Goal: Navigation & Orientation: Find specific page/section

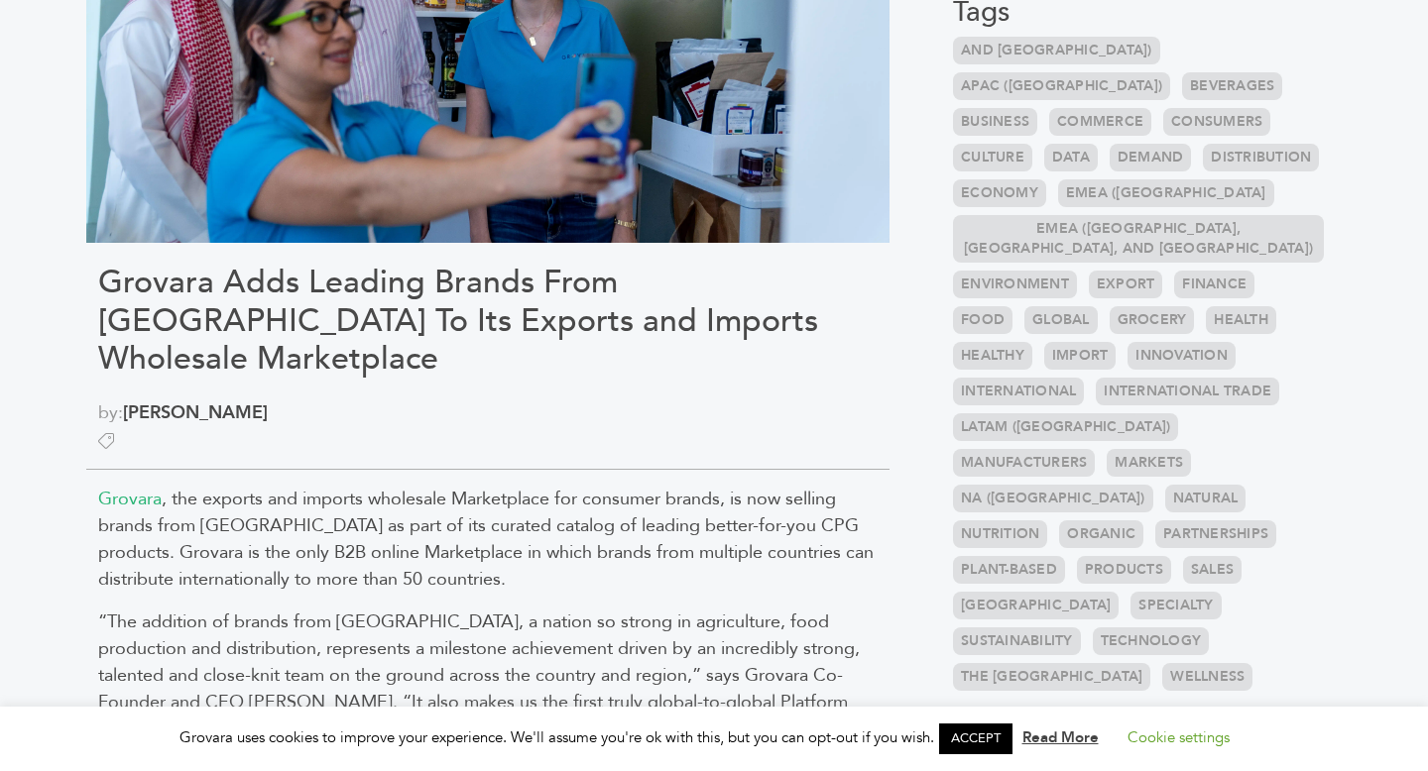
scroll to position [576, 0]
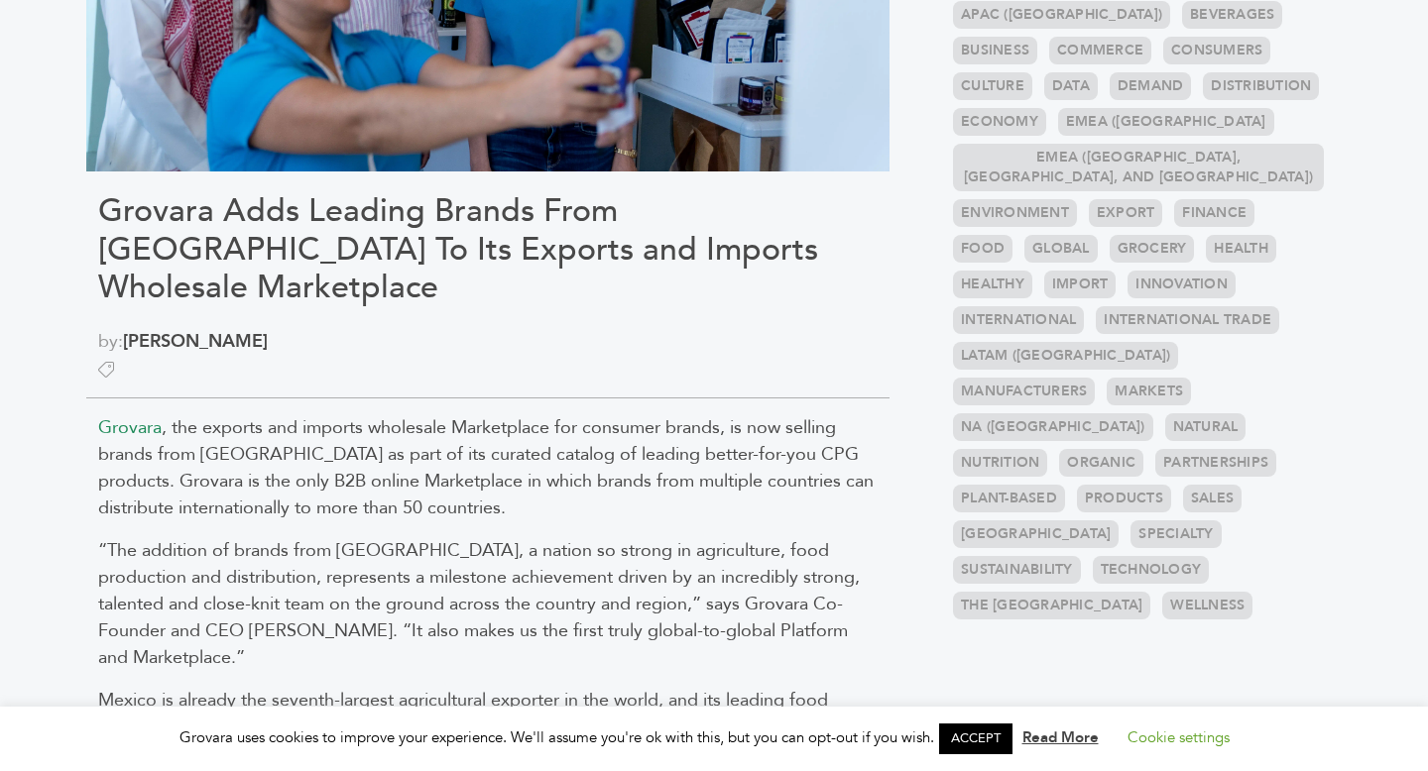
click at [136, 415] on span "Grovara" at bounding box center [129, 427] width 63 height 25
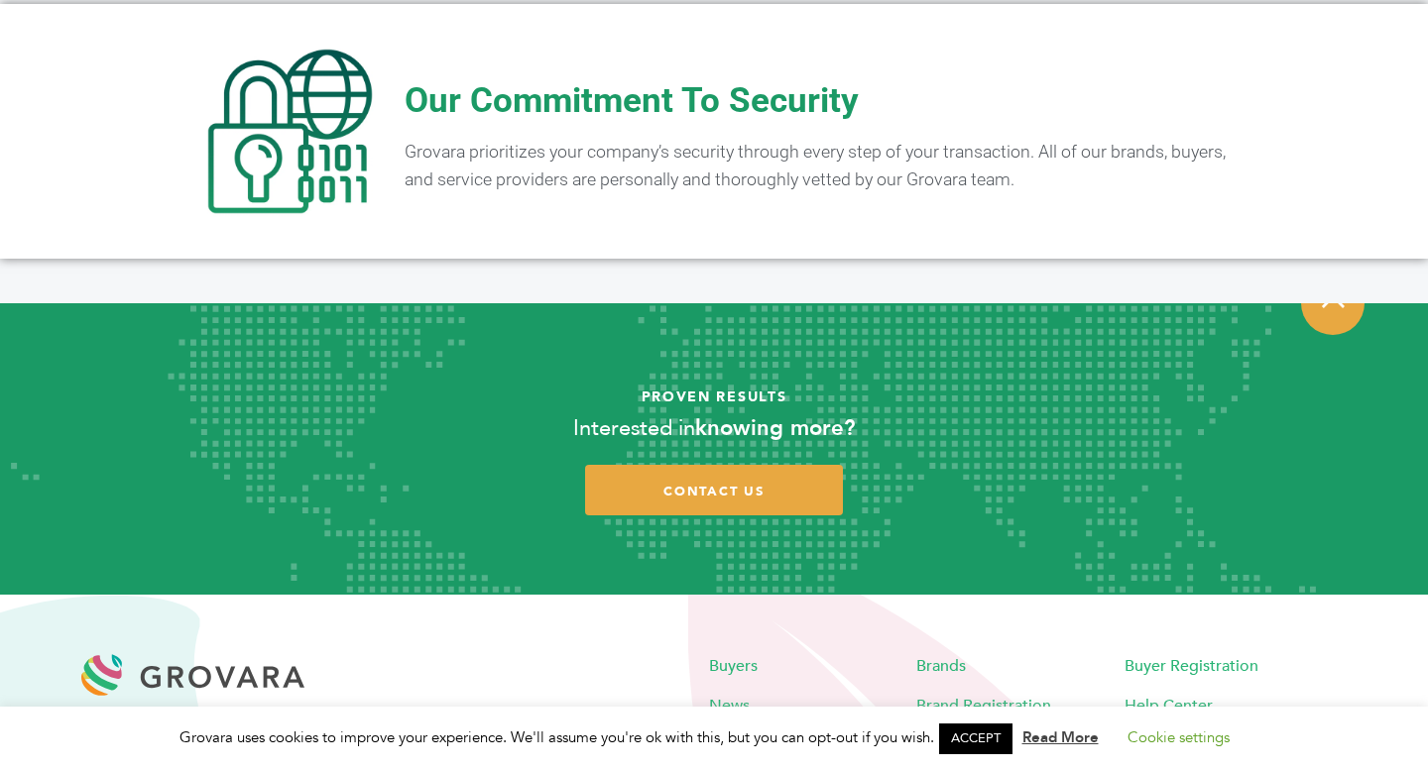
scroll to position [3892, 0]
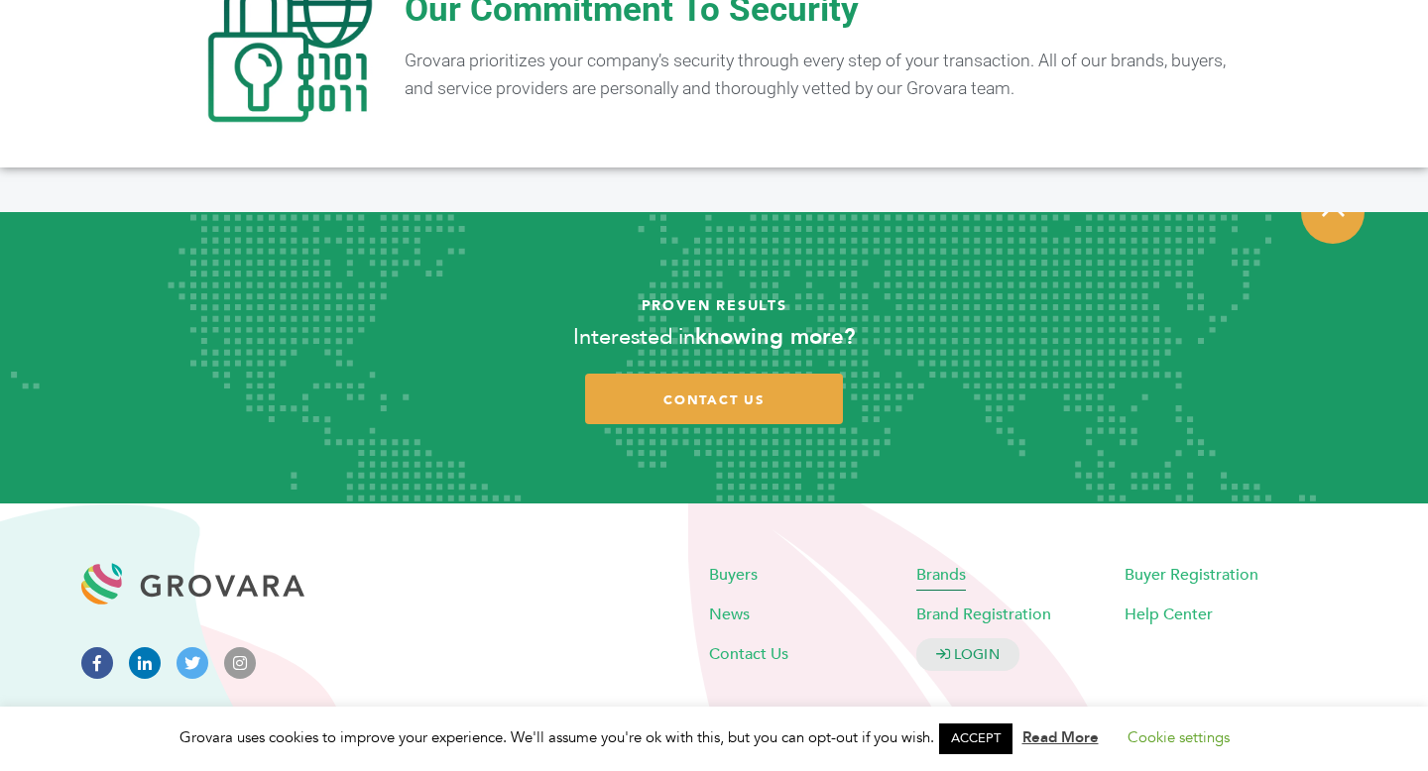
click at [948, 563] on span "Brands" at bounding box center [941, 574] width 50 height 22
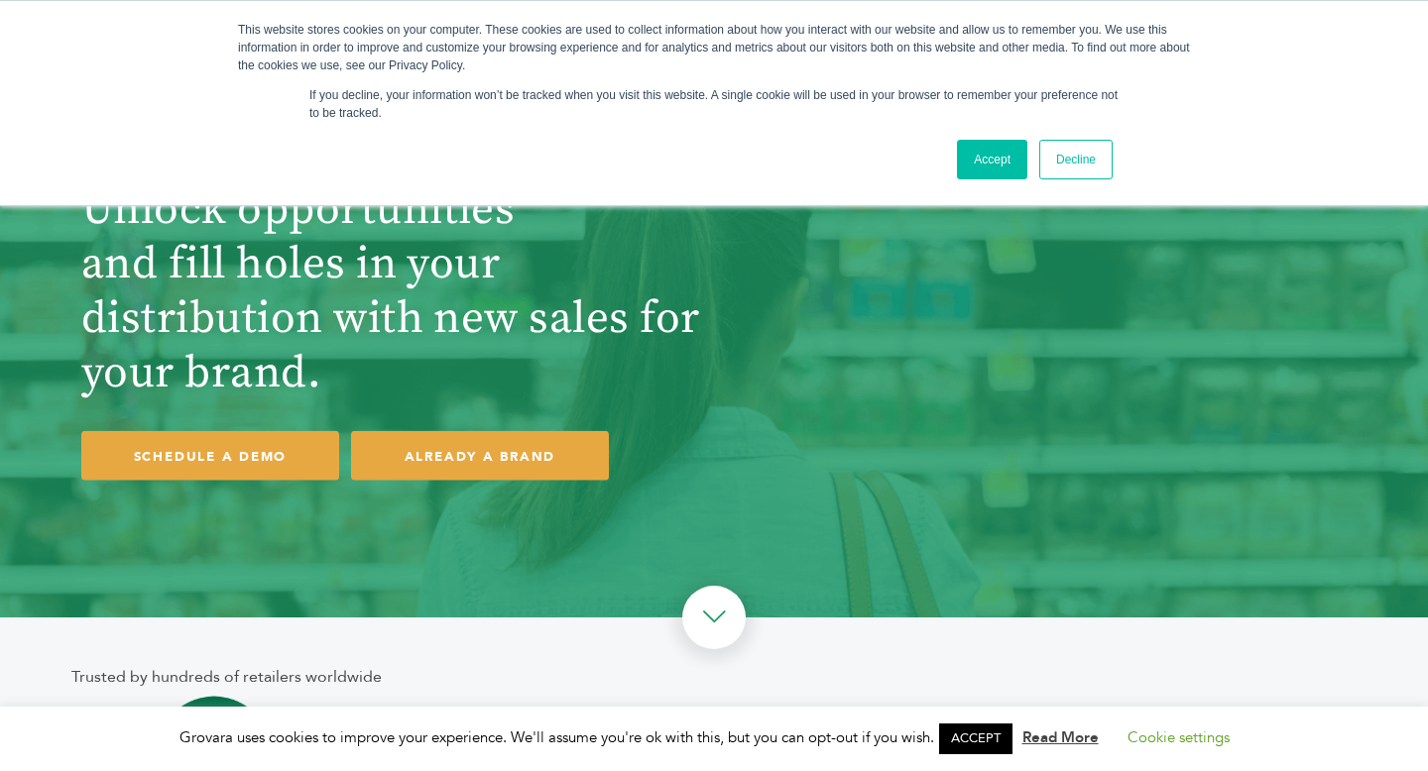
click at [957, 175] on link "Accept" at bounding box center [992, 160] width 70 height 40
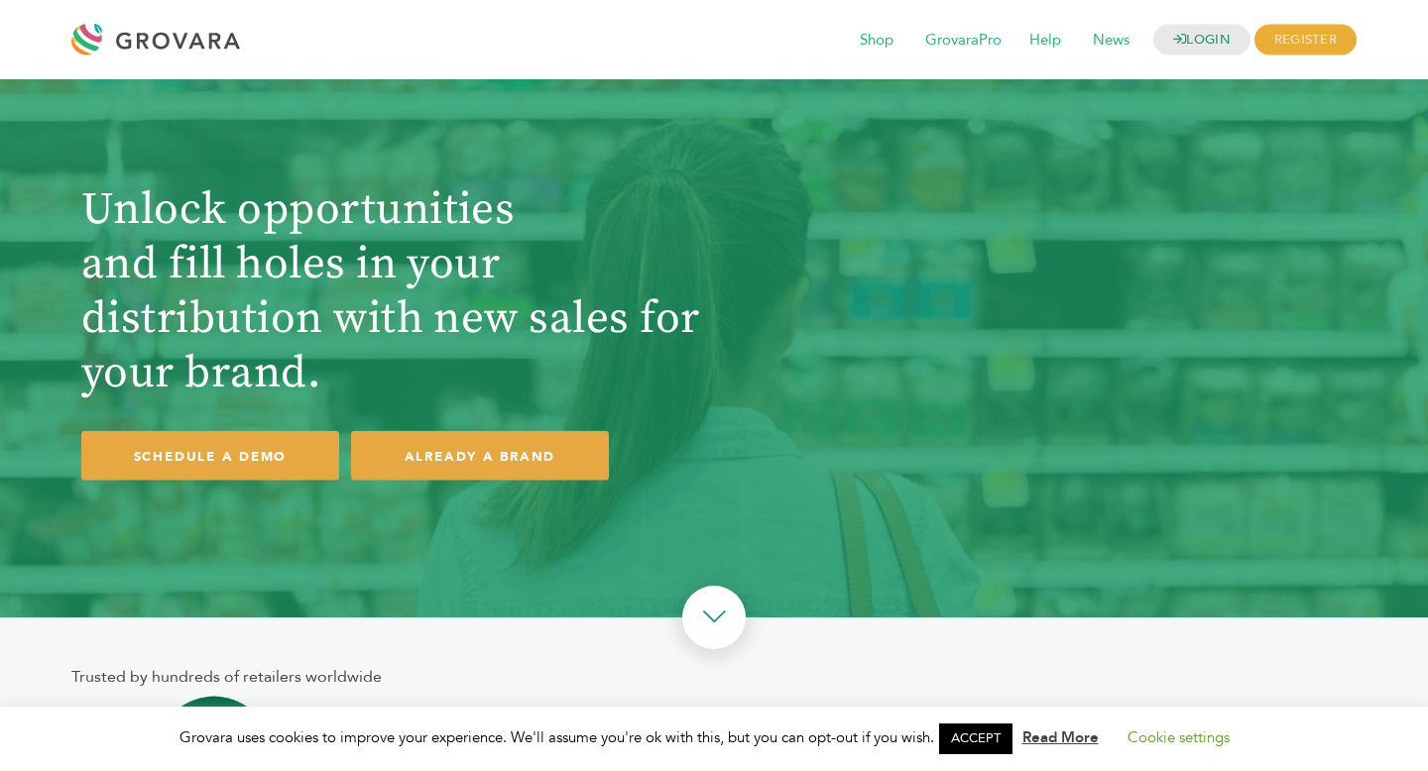
click at [216, 51] on div at bounding box center [160, 40] width 178 height 48
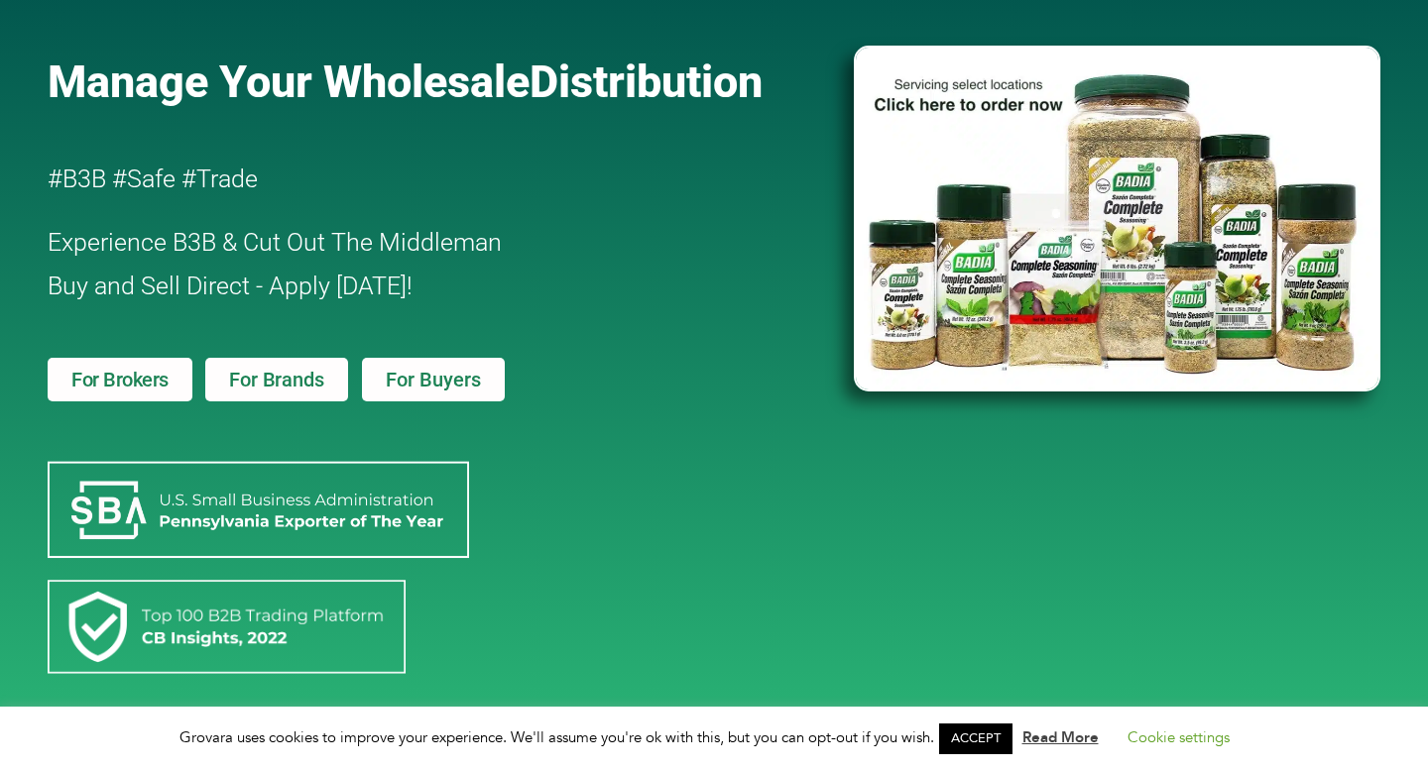
scroll to position [122, 0]
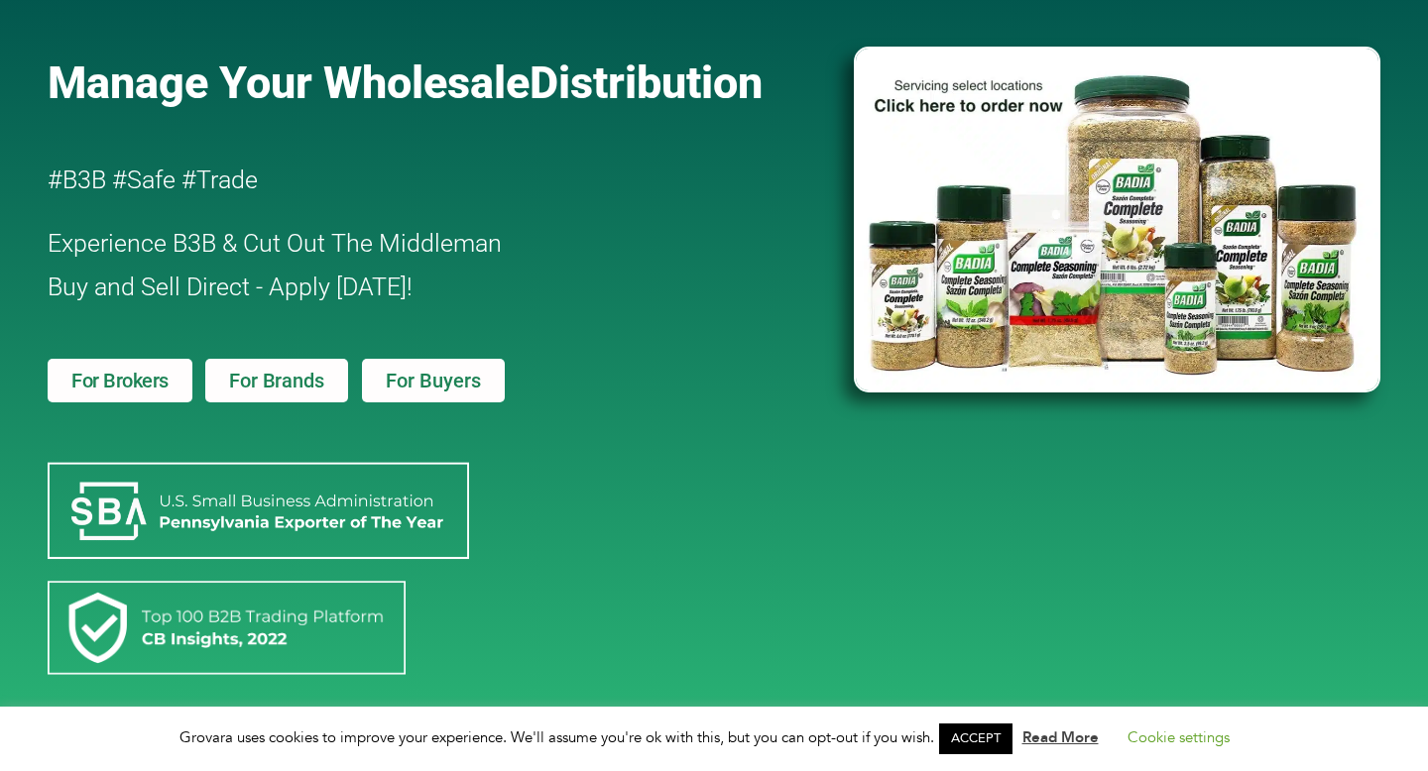
click at [407, 390] on span "For Buyers" at bounding box center [433, 381] width 95 height 20
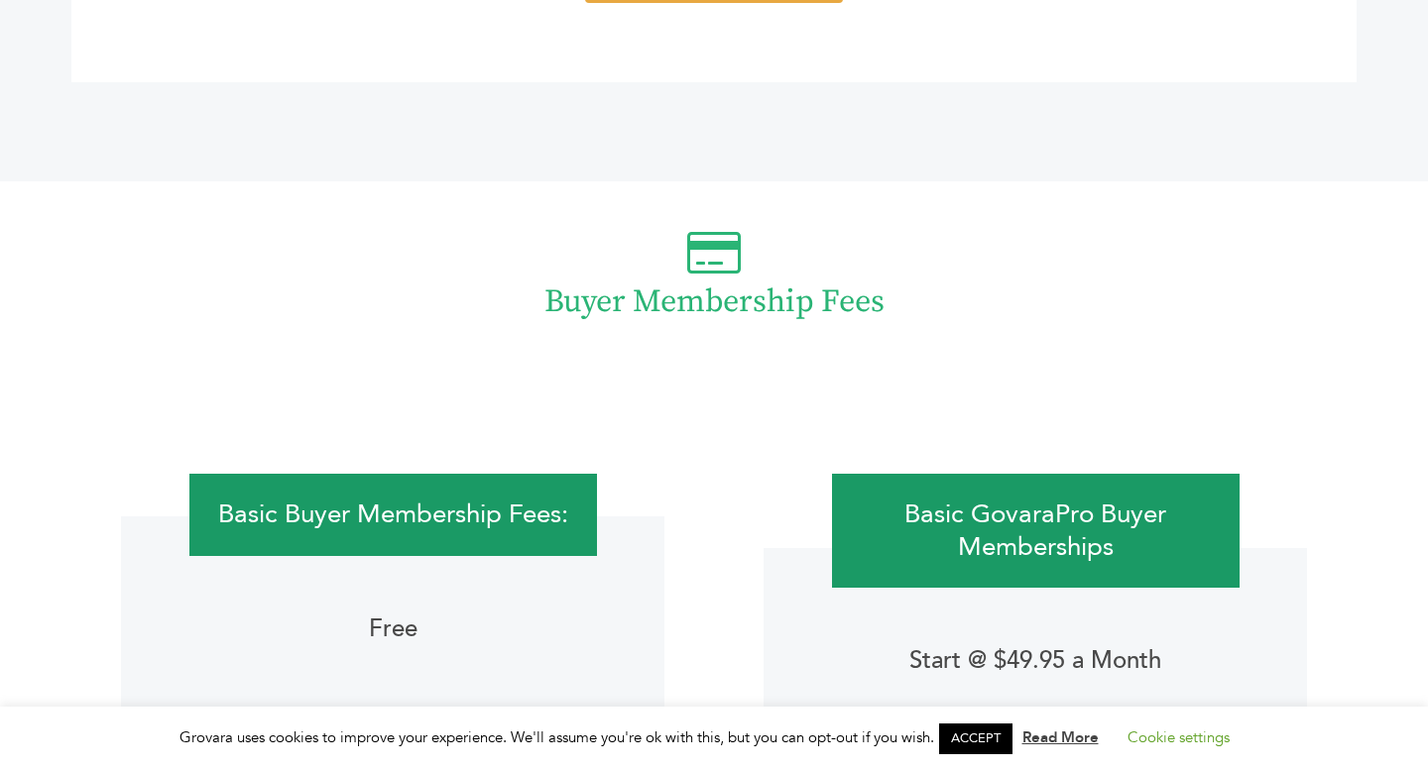
scroll to position [3807, 0]
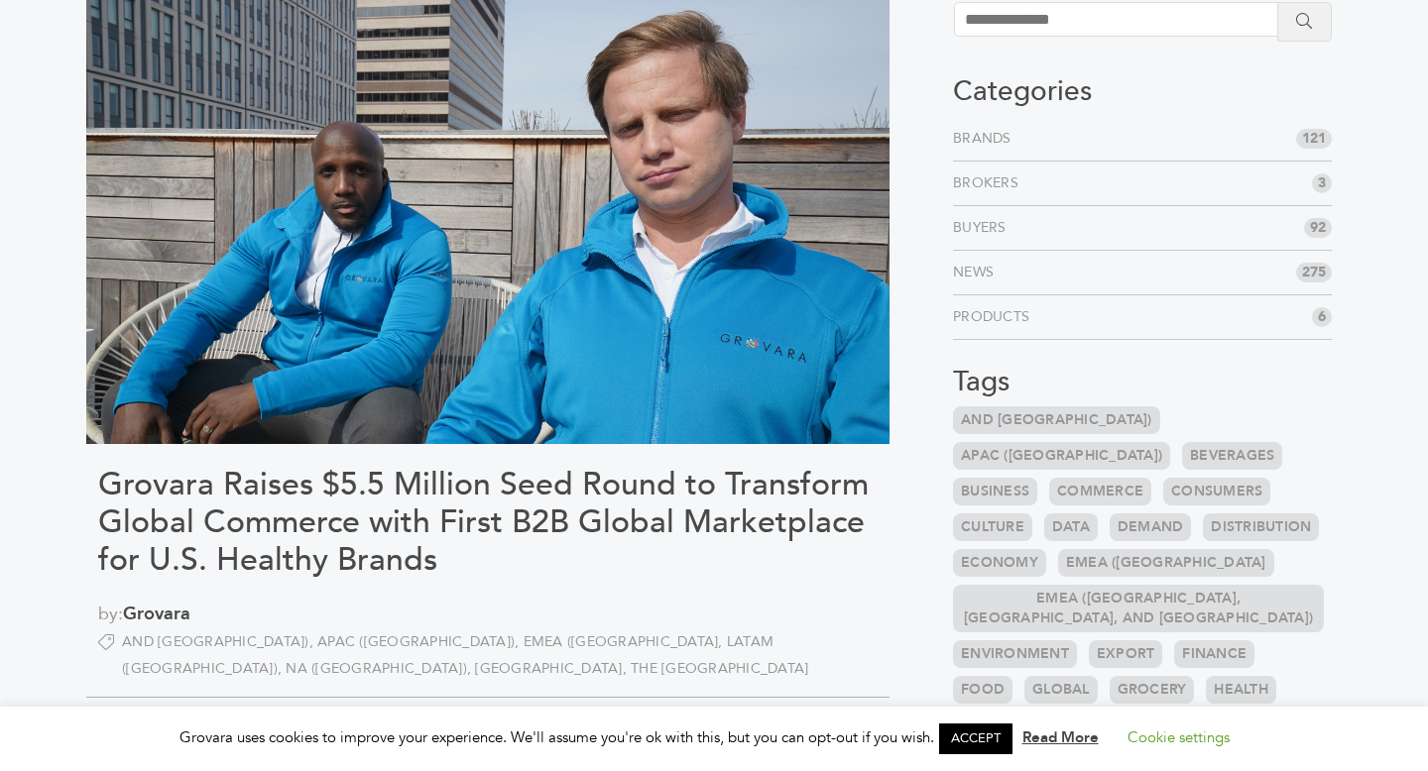
scroll to position [141, 0]
